Goal: Check status: Check status

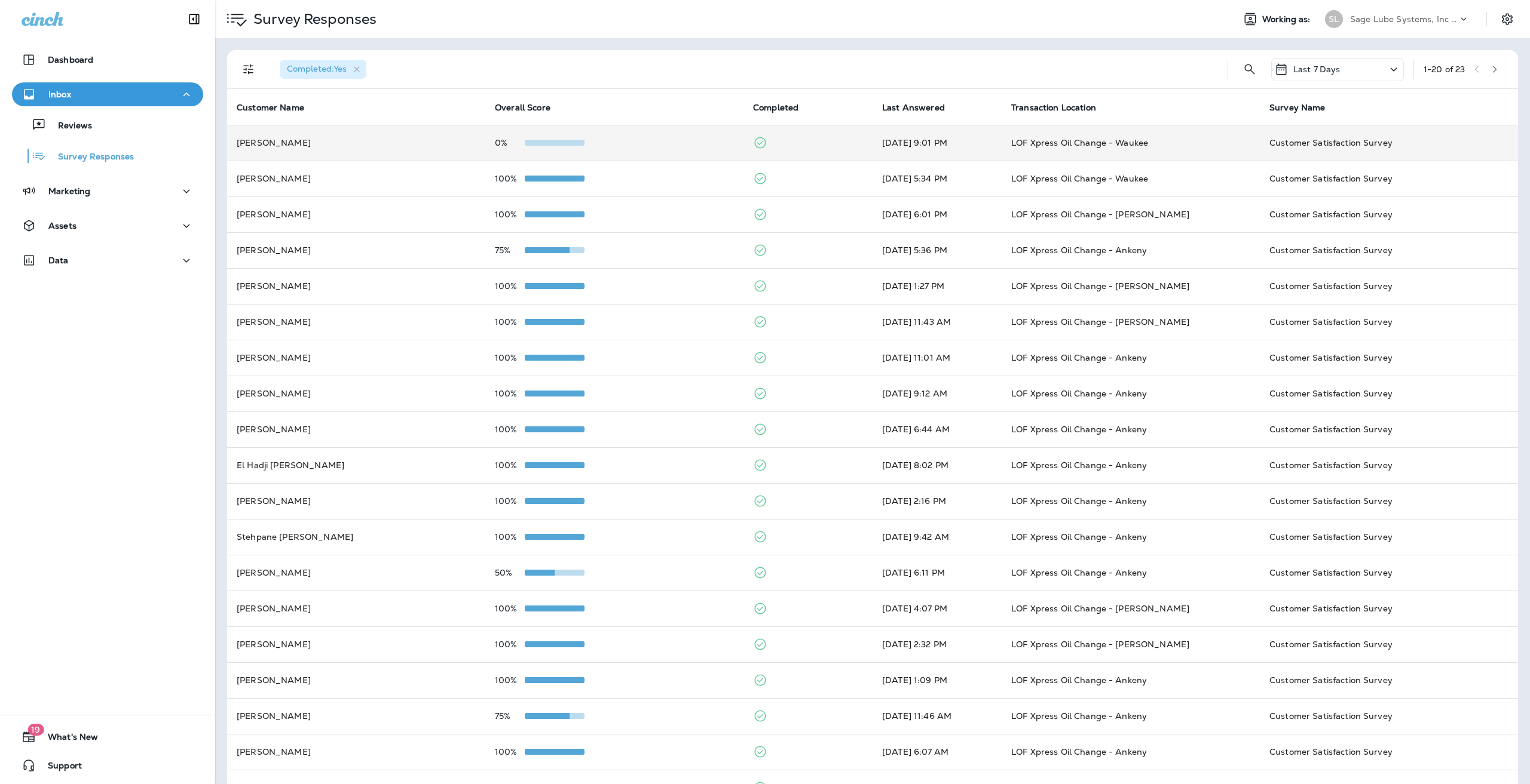
click at [582, 151] on td "0%" at bounding box center [614, 143] width 258 height 36
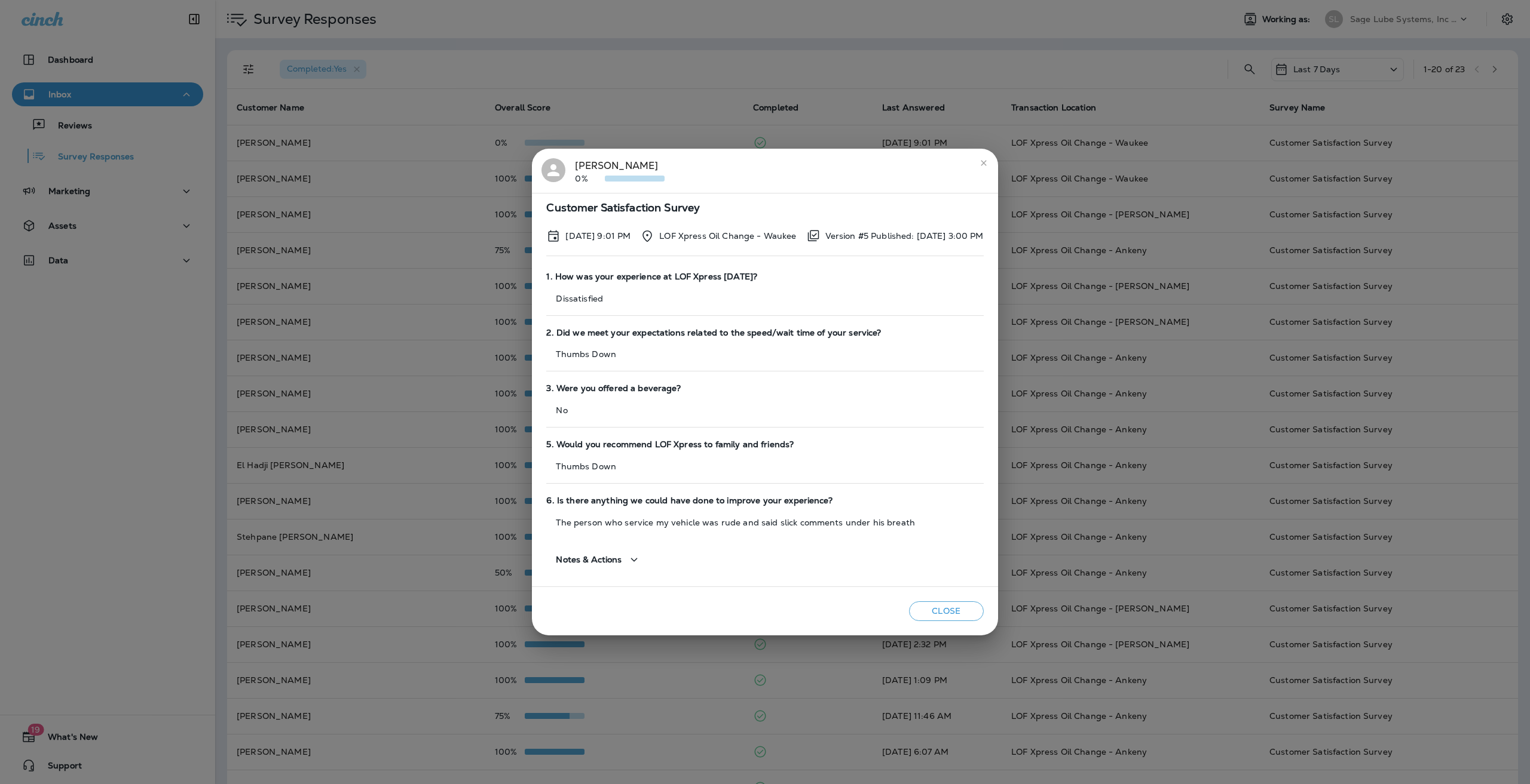
click at [989, 160] on icon "close" at bounding box center [984, 163] width 10 height 10
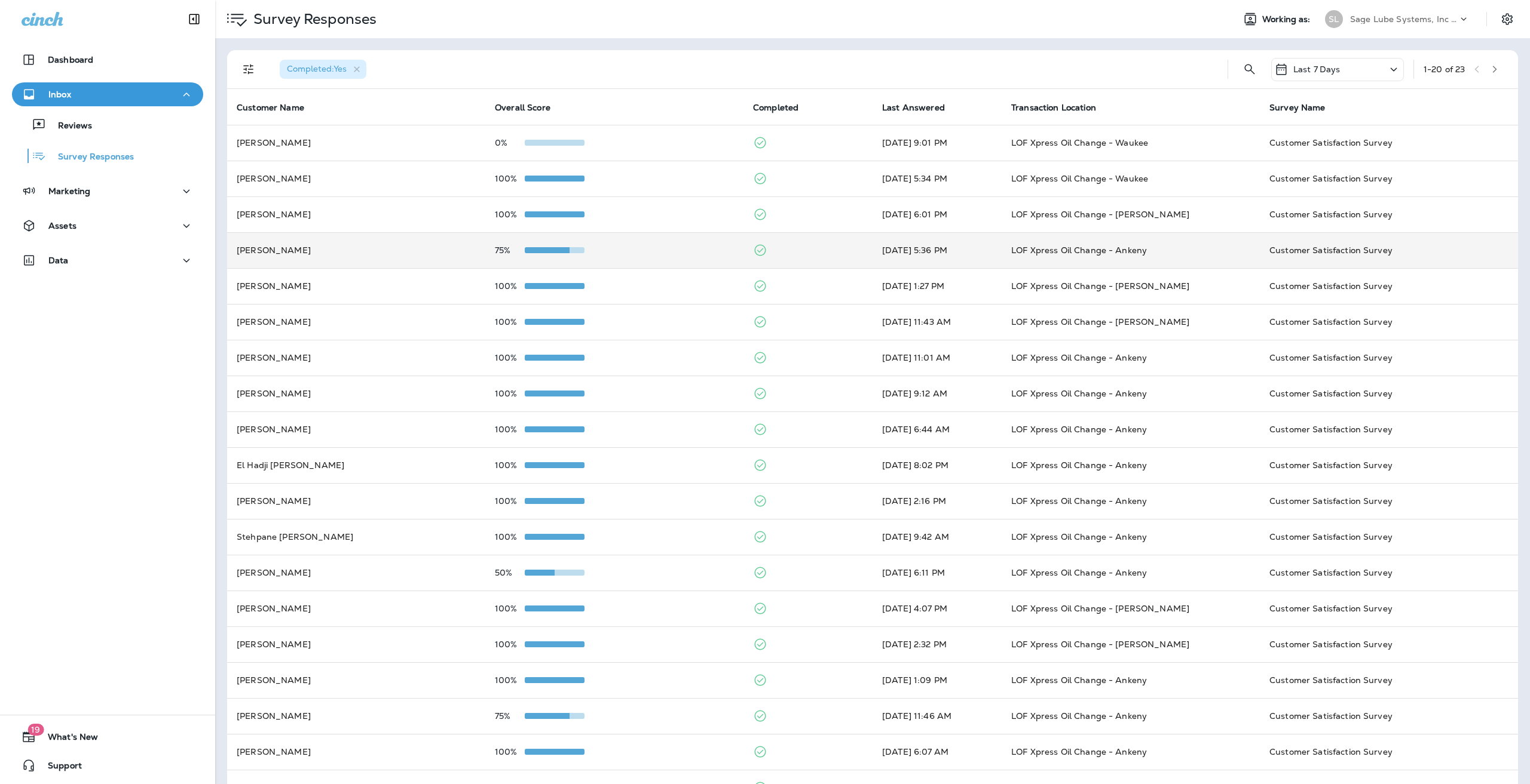
click at [499, 247] on p "75%" at bounding box center [510, 251] width 30 height 10
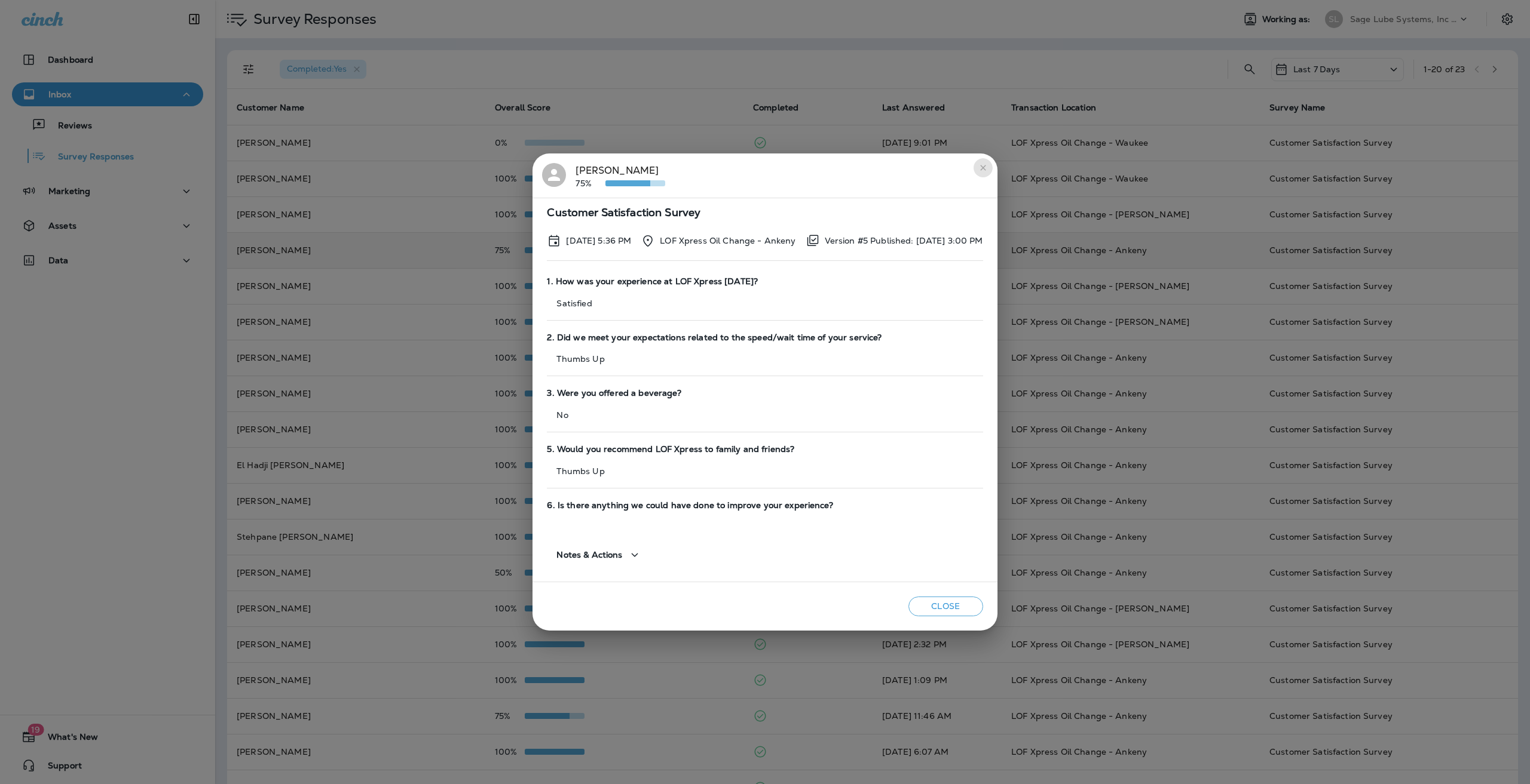
click at [993, 167] on button "close" at bounding box center [983, 167] width 19 height 19
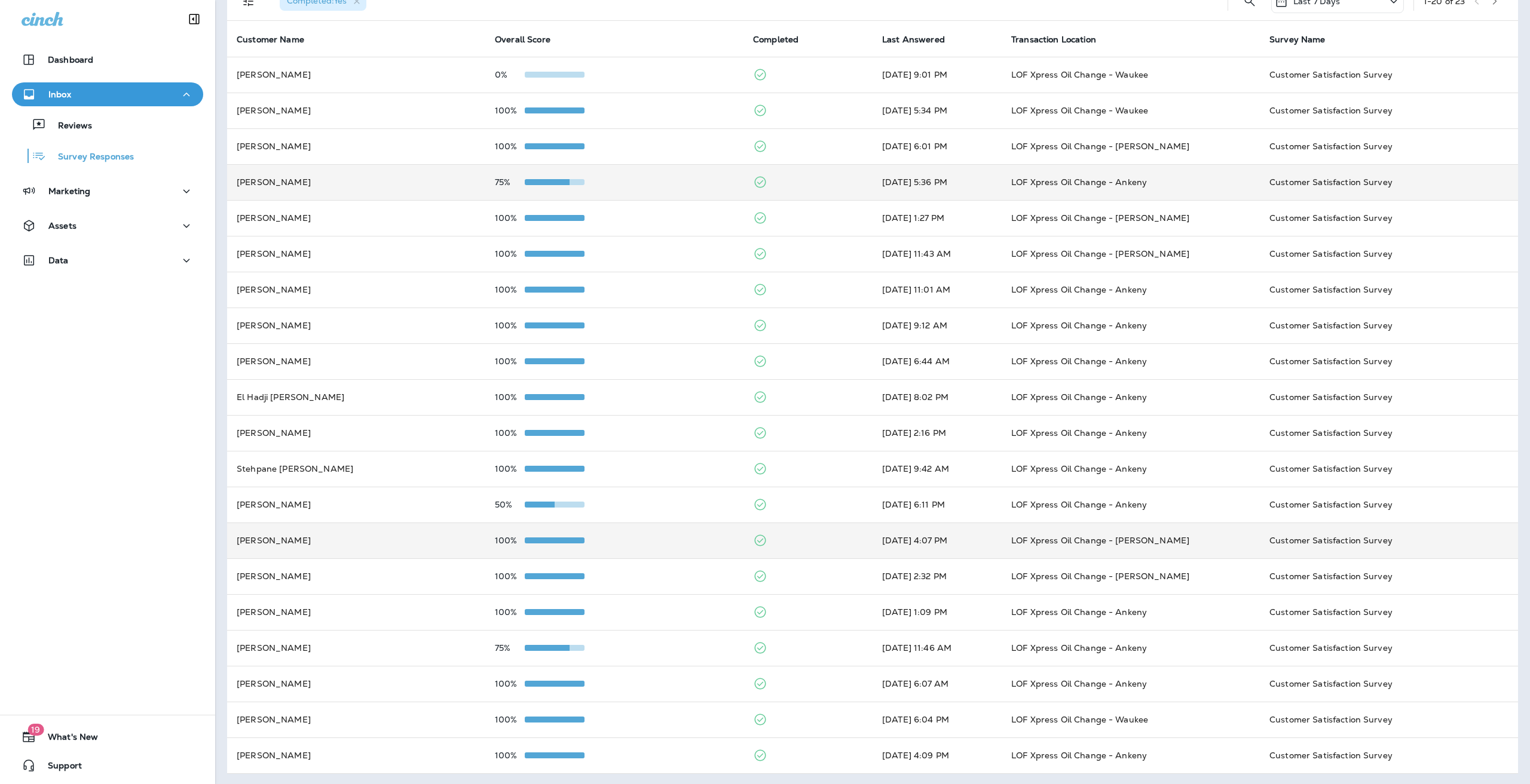
scroll to position [69, 0]
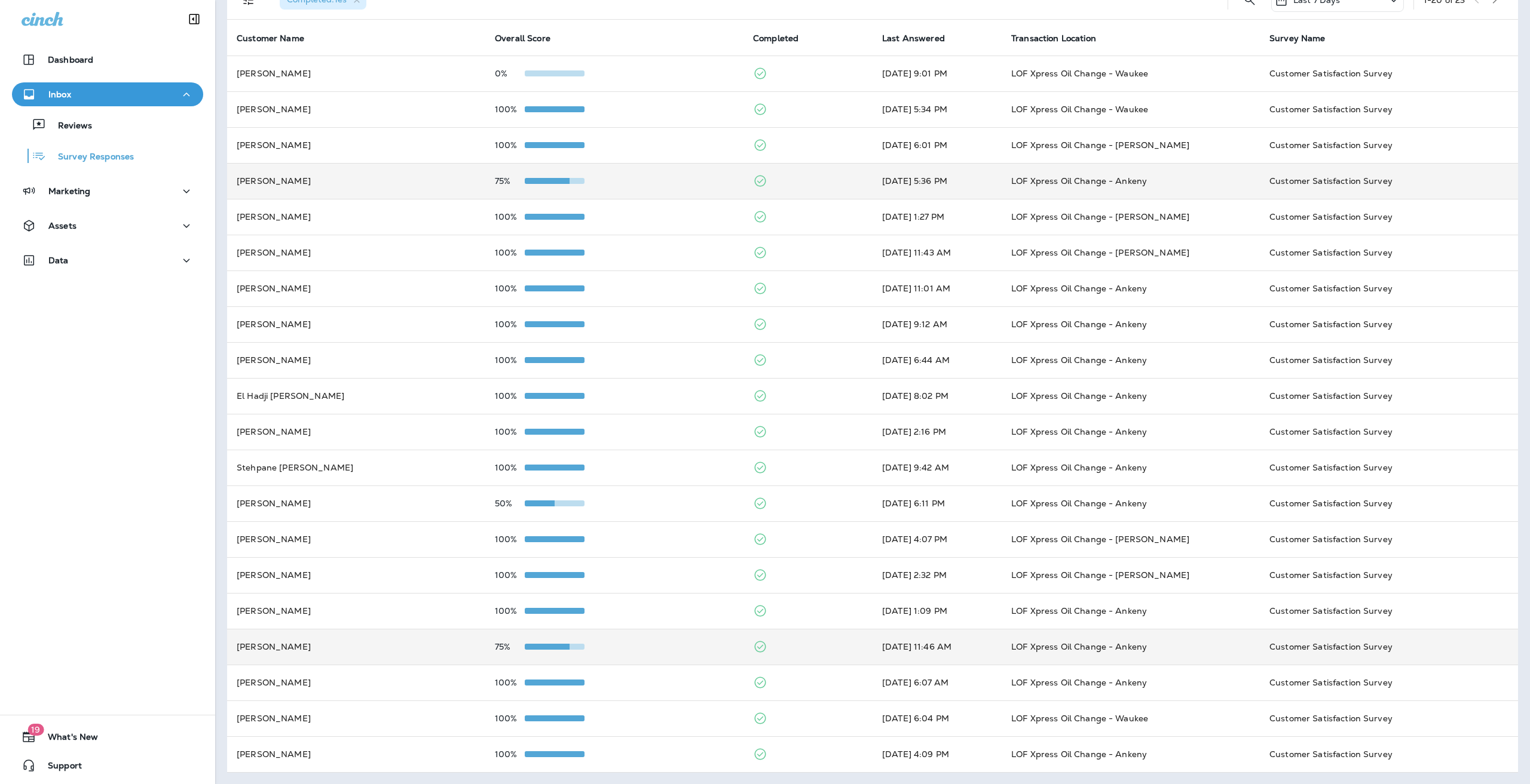
click at [502, 650] on p "75%" at bounding box center [510, 647] width 30 height 10
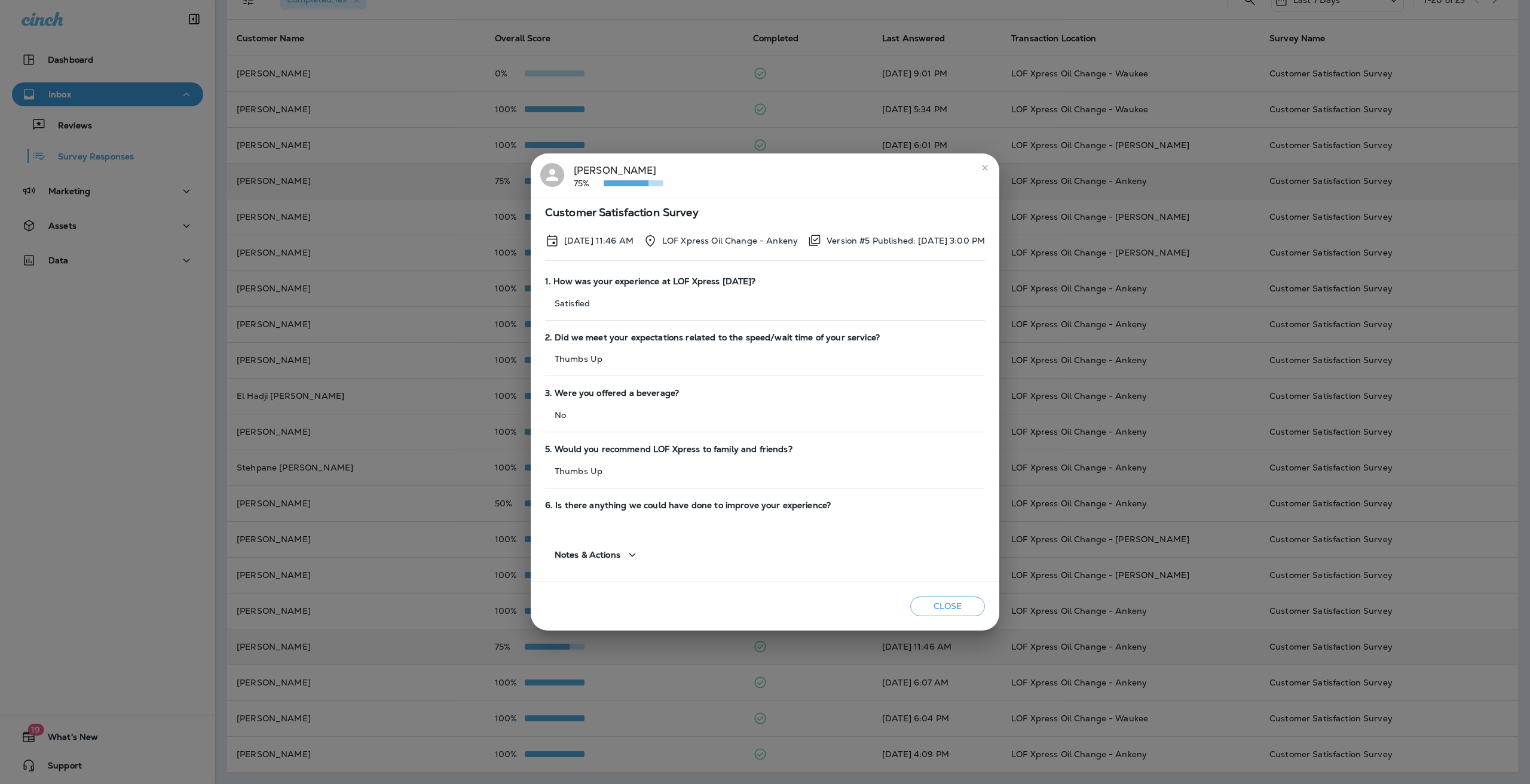
click at [989, 165] on icon "close" at bounding box center [985, 168] width 10 height 10
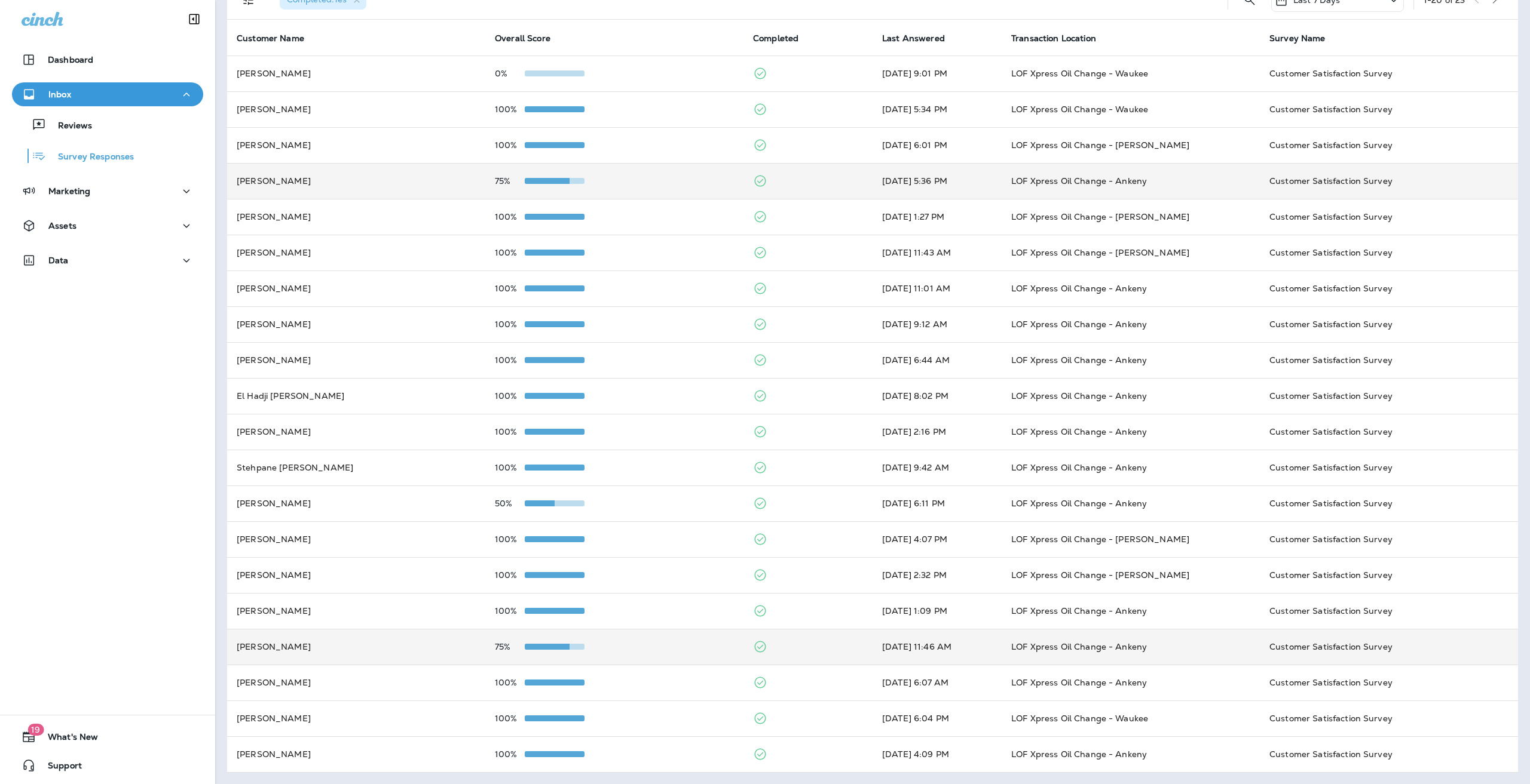
scroll to position [0, 0]
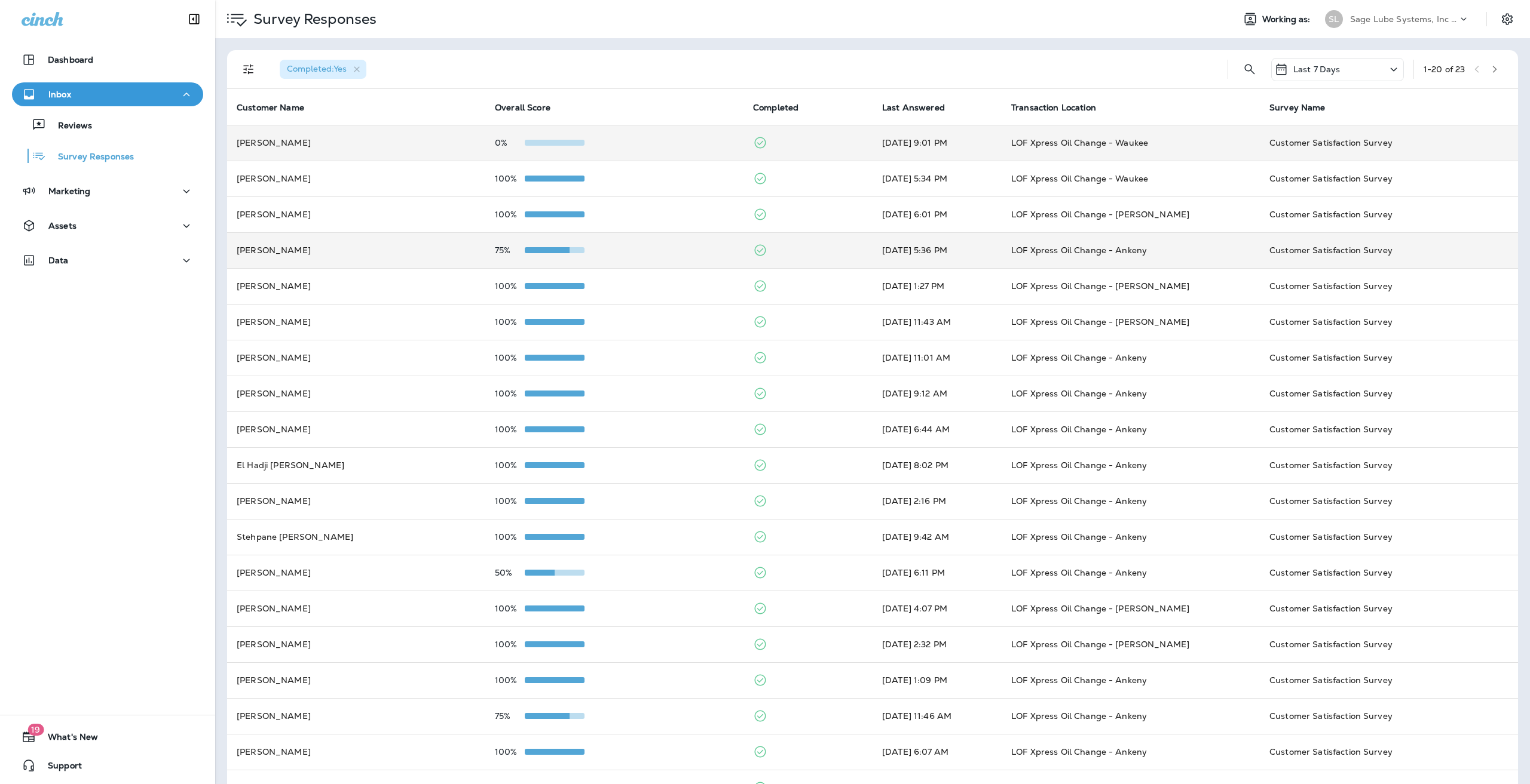
click at [522, 142] on p "0%" at bounding box center [510, 143] width 30 height 10
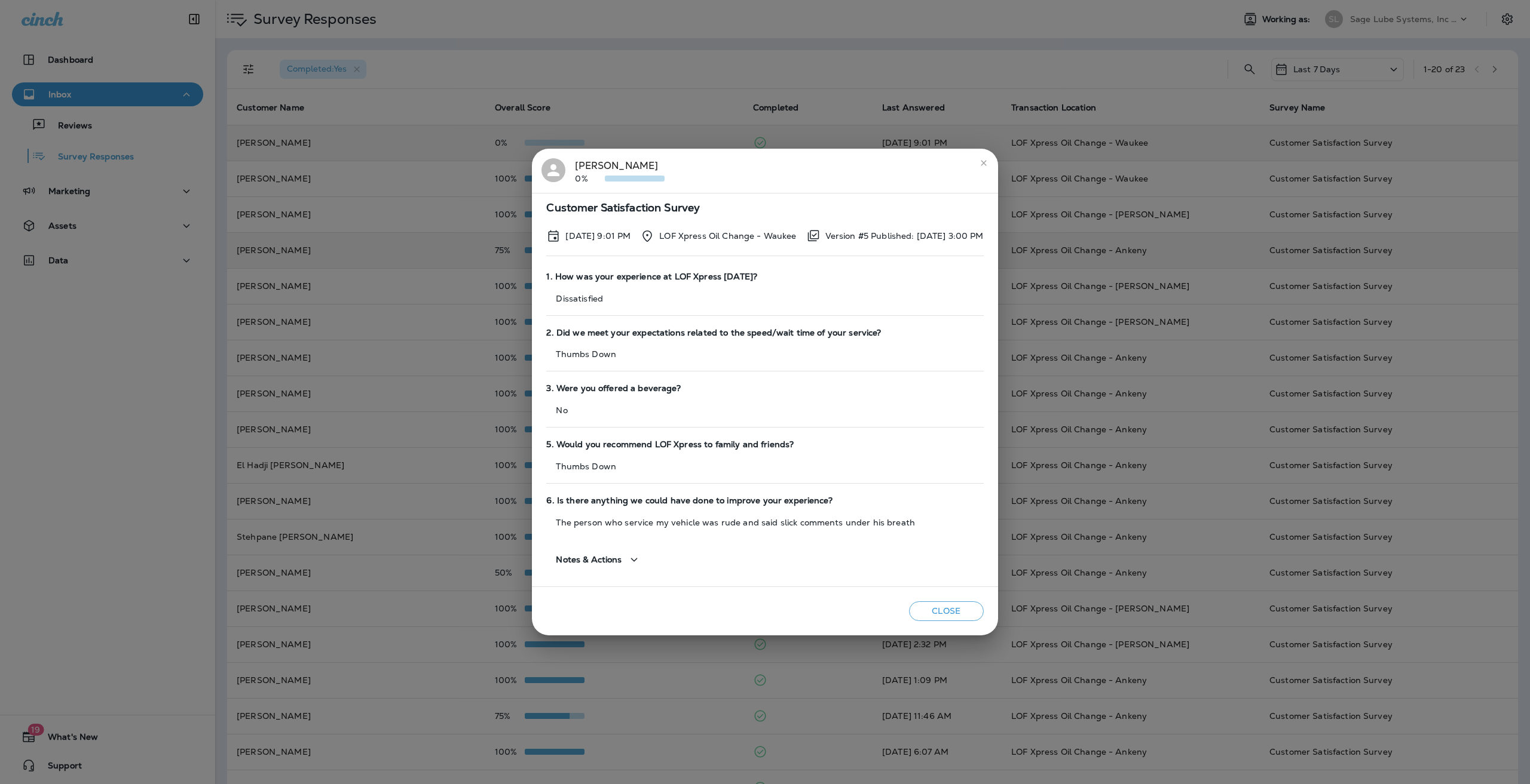
click at [988, 176] on div "[PERSON_NAME] 0%" at bounding box center [765, 171] width 447 height 25
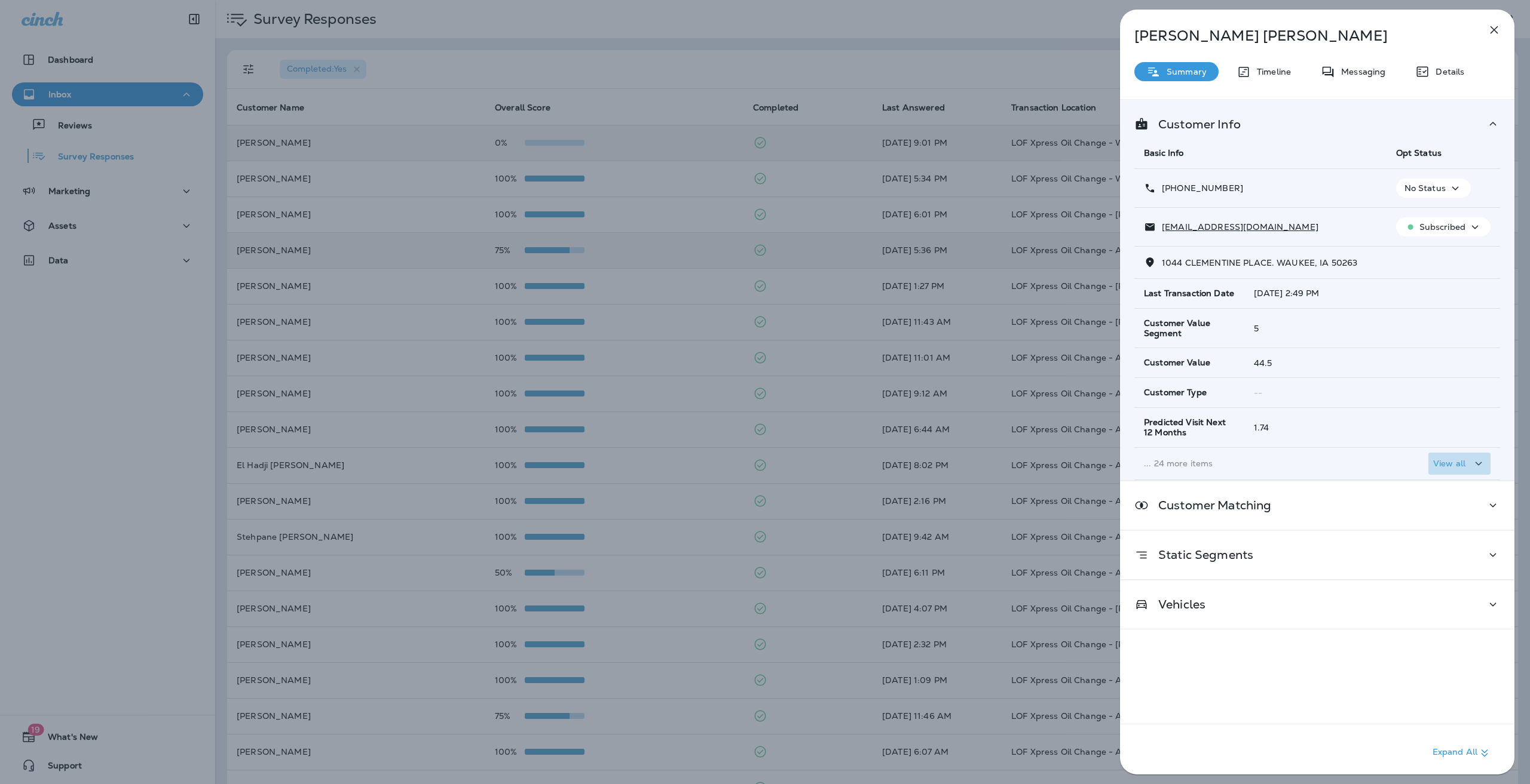
click at [1448, 458] on p "View all" at bounding box center [1449, 463] width 33 height 10
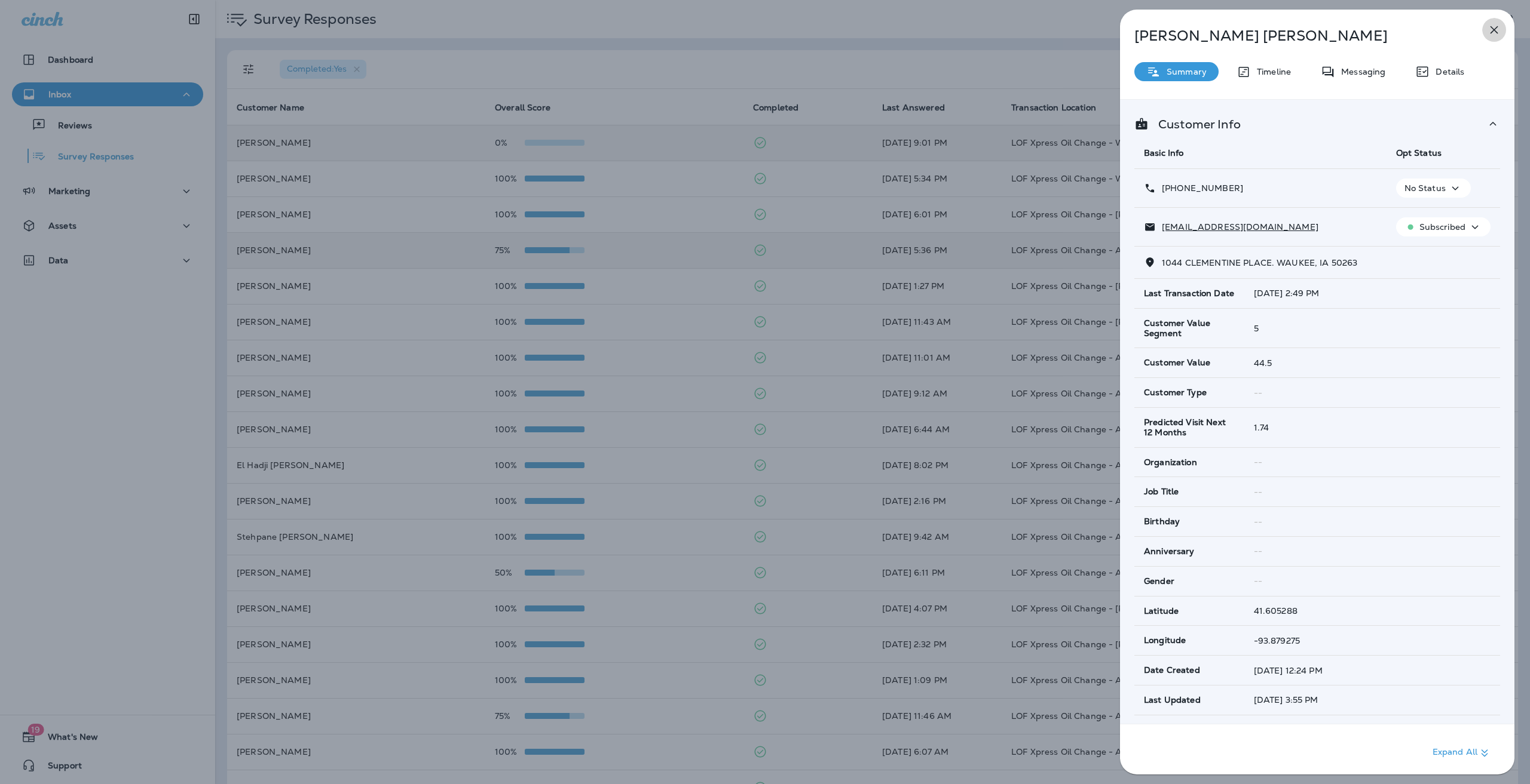
click at [1500, 30] on icon "button" at bounding box center [1494, 30] width 14 height 14
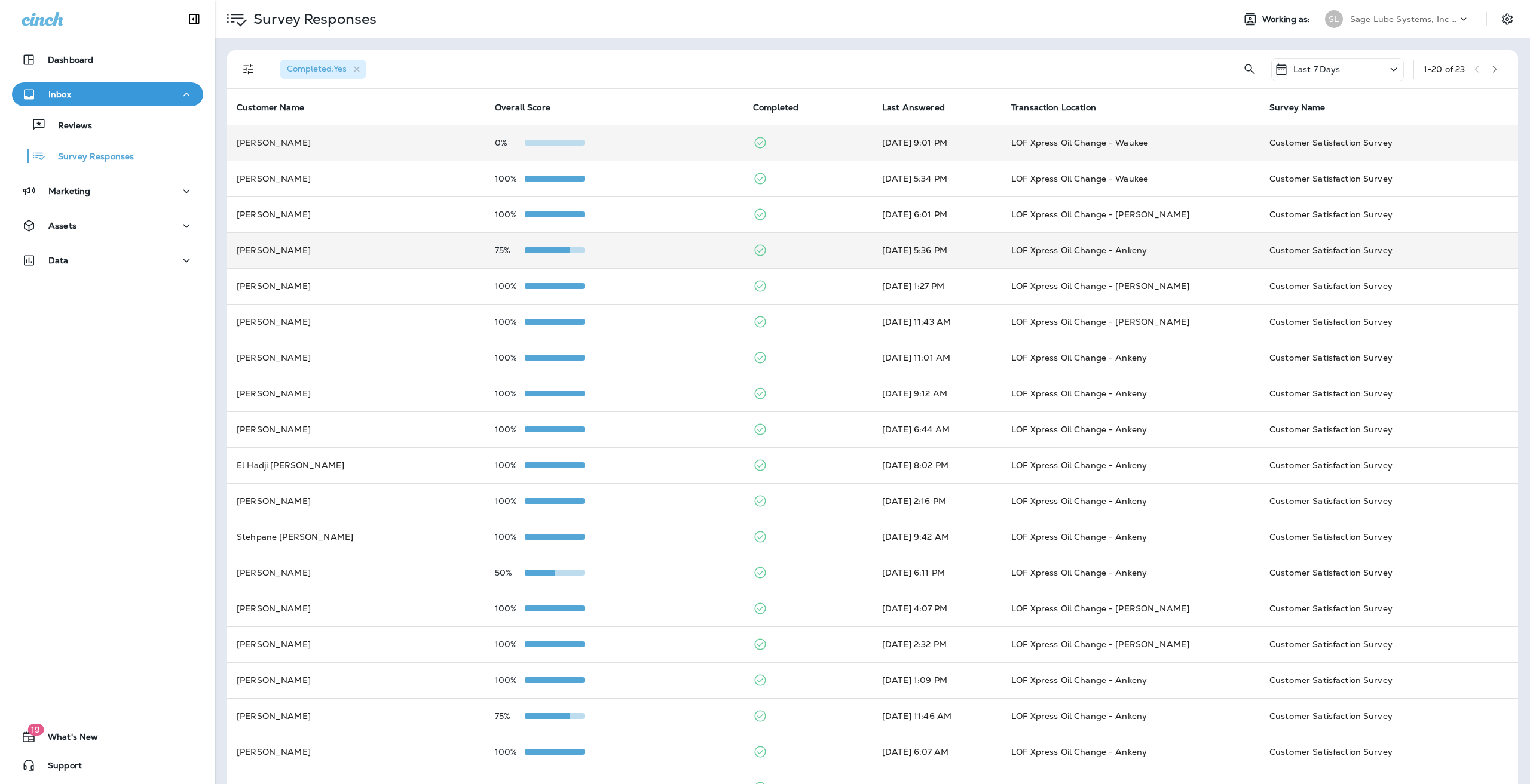
click at [556, 131] on td "0%" at bounding box center [614, 143] width 258 height 36
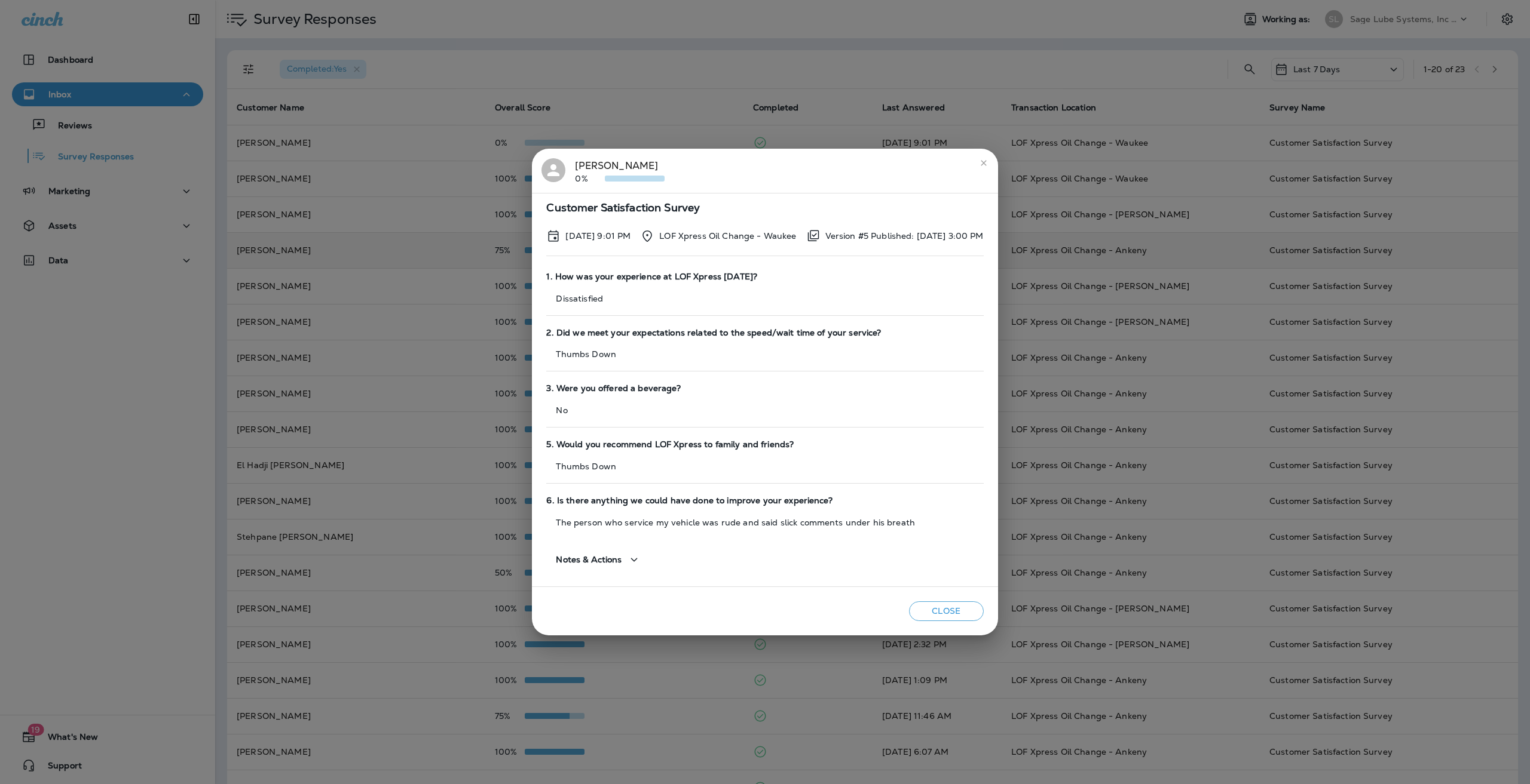
click at [450, 395] on div "[PERSON_NAME] 0% Customer Satisfaction Survey [DATE] 9:01 PM LOF Xpress Oil Cha…" at bounding box center [765, 392] width 1530 height 784
